Goal: Navigation & Orientation: Find specific page/section

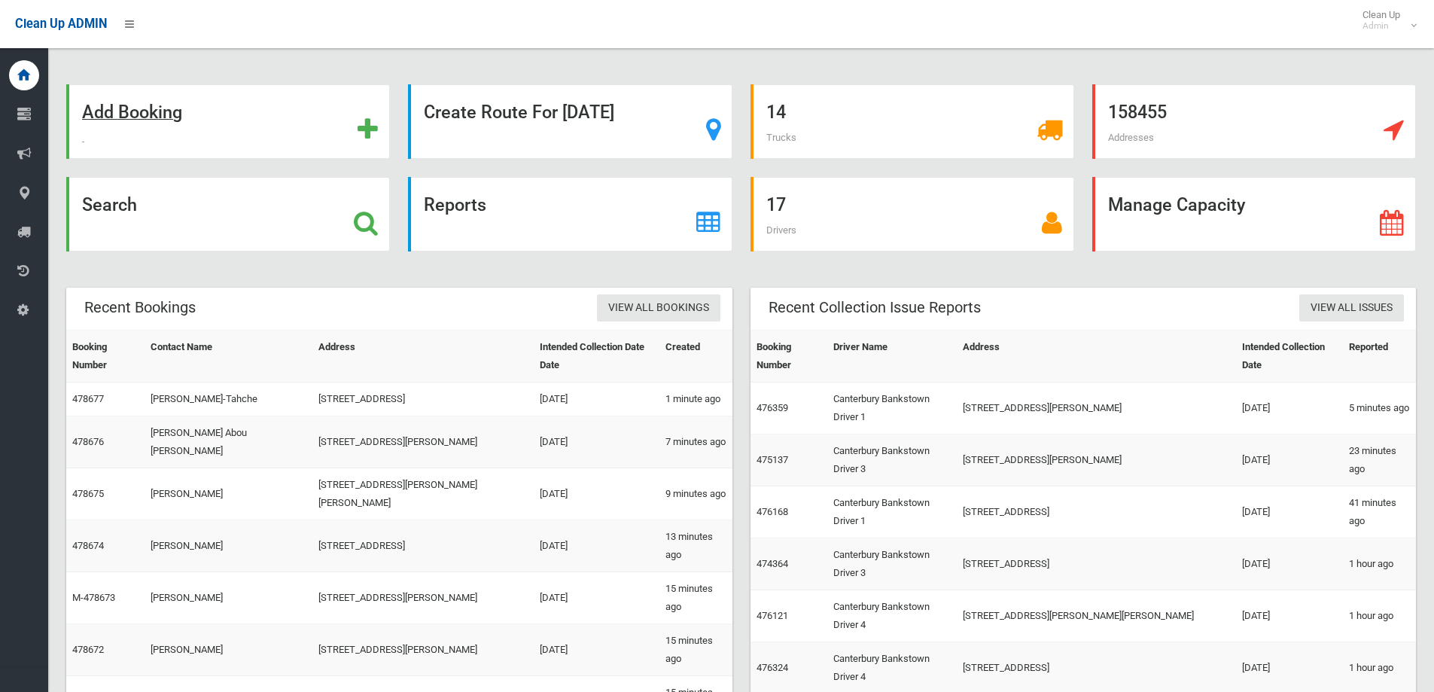
click at [137, 110] on strong "Add Booking" at bounding box center [132, 112] width 100 height 21
click at [135, 117] on strong "Add Booking" at bounding box center [132, 112] width 100 height 21
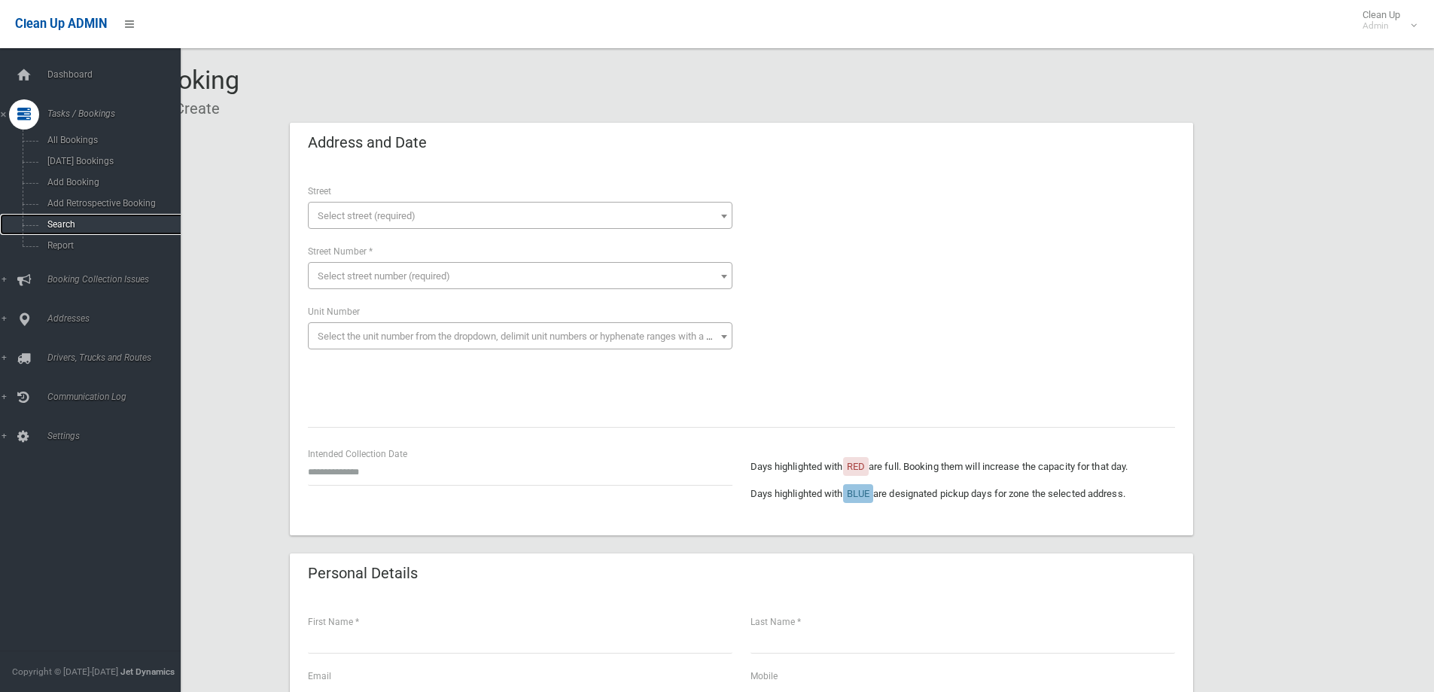
click at [62, 230] on link "Search" at bounding box center [96, 224] width 192 height 21
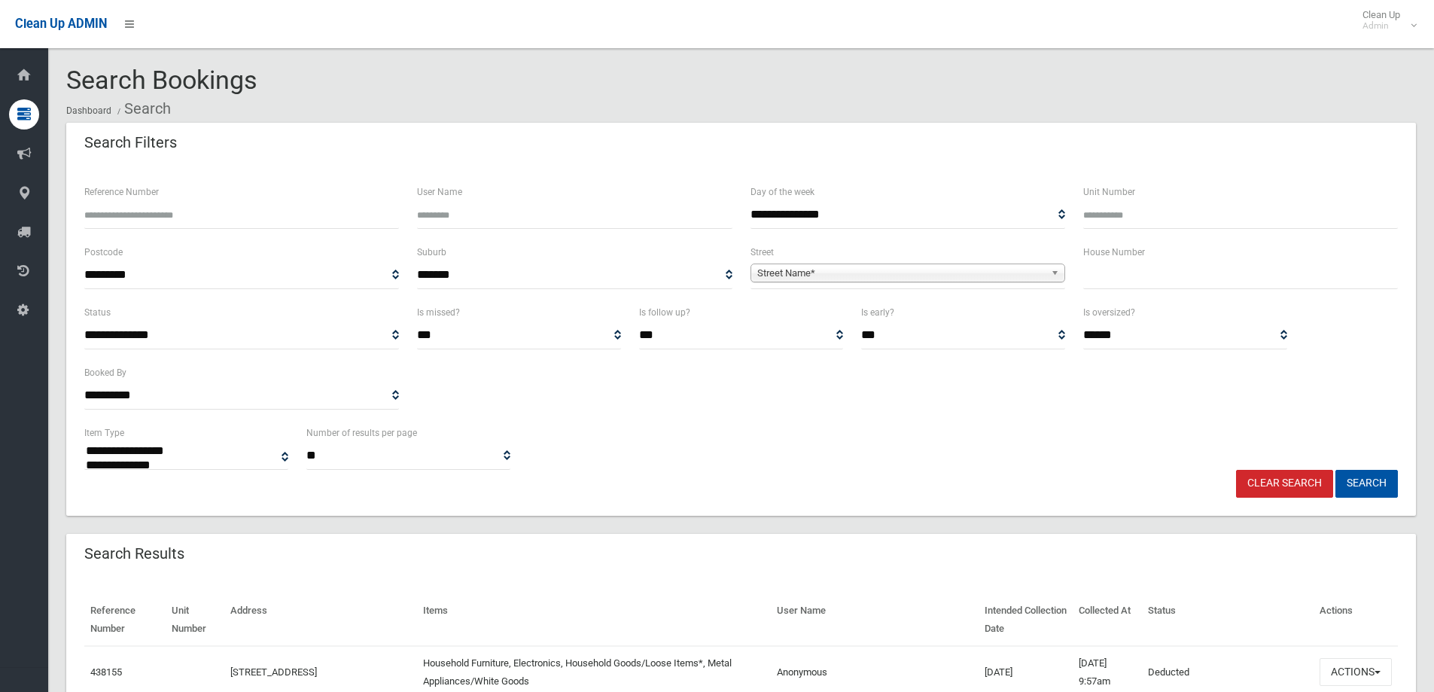
select select
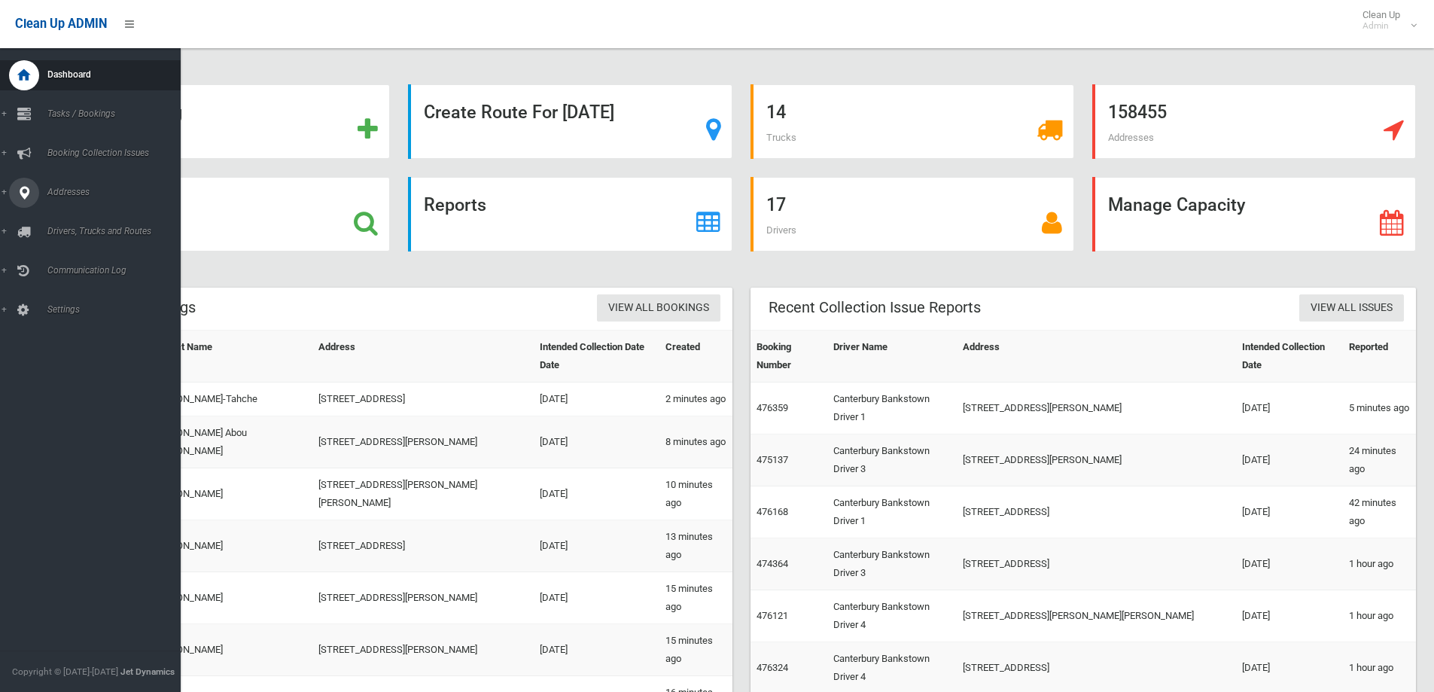
click at [66, 194] on span "Addresses" at bounding box center [117, 192] width 149 height 11
click at [75, 221] on span "All Addresses" at bounding box center [111, 218] width 136 height 11
